Goal: Navigation & Orientation: Find specific page/section

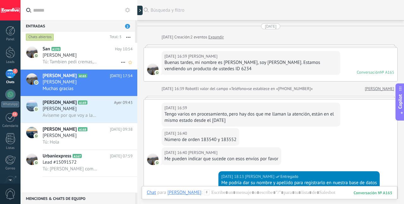
scroll to position [6, 0]
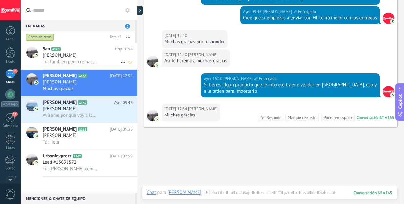
click at [90, 64] on span "Tú: Tambien pedi cremas, me quedan pero para que no pase lo de los lapices" at bounding box center [70, 62] width 55 height 6
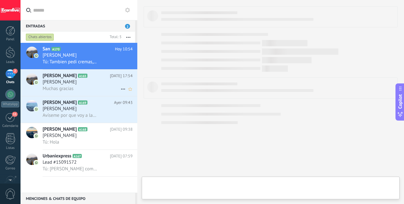
click at [85, 83] on div "[PERSON_NAME]" at bounding box center [88, 82] width 90 height 6
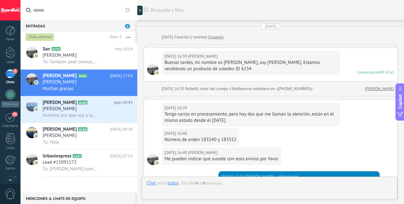
scroll to position [1369, 0]
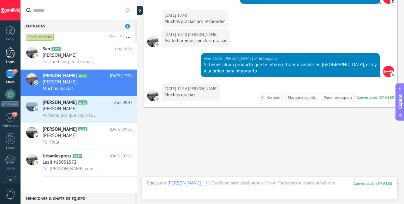
click at [5, 56] on link "Leads" at bounding box center [10, 56] width 21 height 18
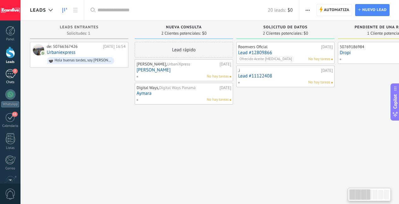
click at [11, 71] on div "2" at bounding box center [10, 73] width 10 height 9
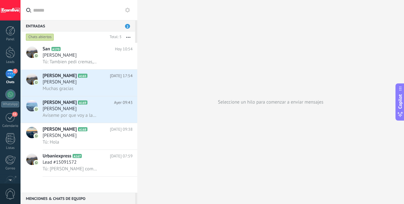
click at [11, 71] on div "2" at bounding box center [10, 73] width 10 height 9
click at [15, 74] on span "2" at bounding box center [15, 71] width 5 height 5
click at [172, 23] on div "Seleccione un hilo para comenzar a enviar mensajes" at bounding box center [270, 102] width 267 height 204
